Goal: Find specific page/section: Find specific page/section

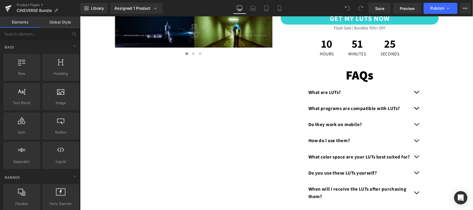
scroll to position [346, 0]
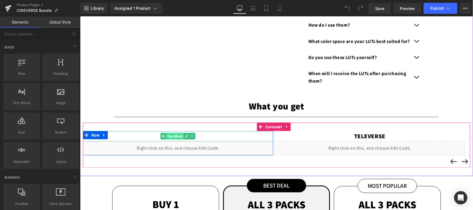
click at [178, 136] on span "Text Block" at bounding box center [174, 136] width 17 height 7
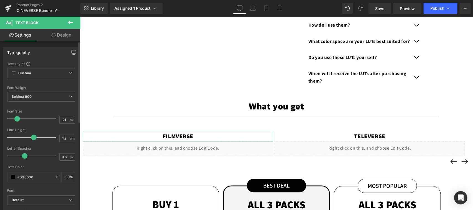
click at [71, 53] on icon "button" at bounding box center [73, 52] width 4 height 4
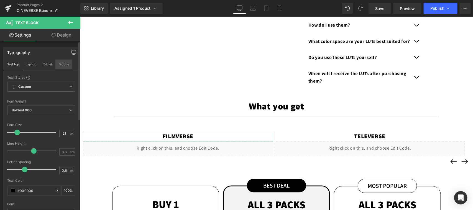
click at [65, 65] on button "Mobile" at bounding box center [63, 64] width 17 height 9
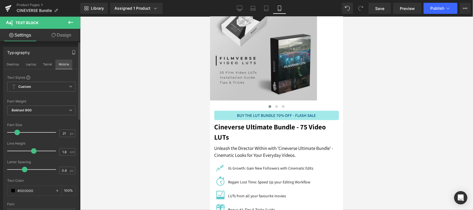
scroll to position [0, 0]
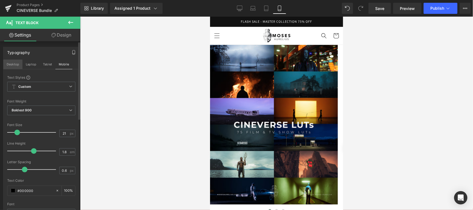
click at [11, 66] on button "Desktop" at bounding box center [12, 64] width 19 height 9
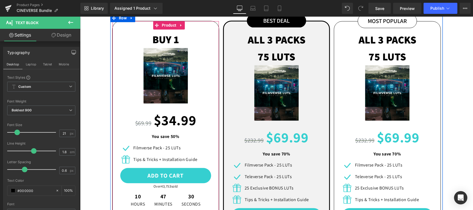
scroll to position [396, 0]
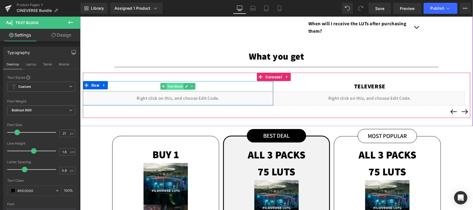
click at [177, 87] on span "Text Block" at bounding box center [174, 86] width 17 height 7
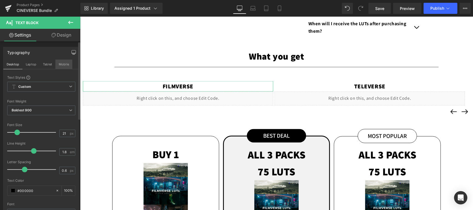
click at [63, 64] on button "Mobile" at bounding box center [63, 64] width 17 height 9
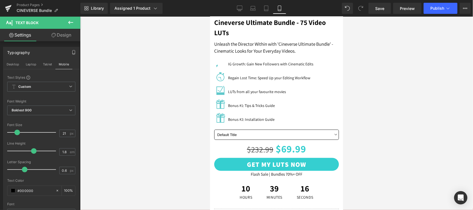
scroll to position [115, 0]
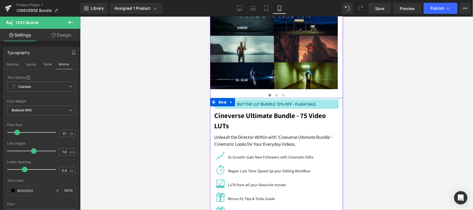
click at [268, 139] on span "Text Block" at bounding box center [273, 140] width 17 height 7
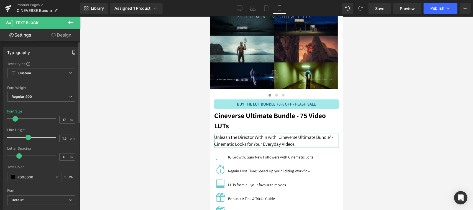
click at [71, 53] on icon "button" at bounding box center [73, 52] width 4 height 4
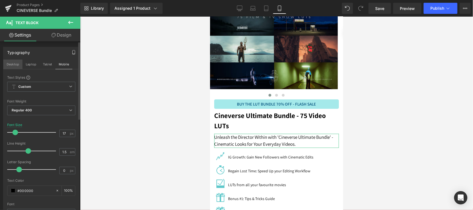
click at [9, 65] on button "Desktop" at bounding box center [12, 64] width 19 height 9
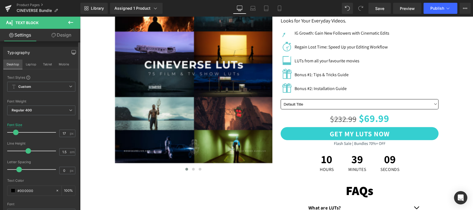
scroll to position [0, 0]
